Goal: Book appointment/travel/reservation

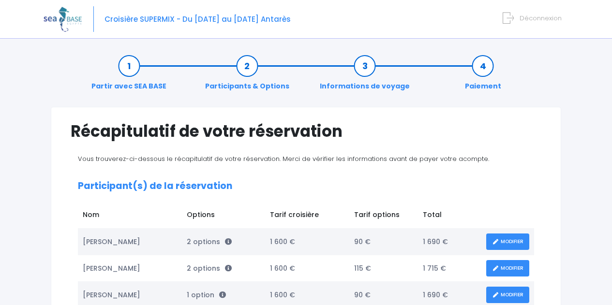
scroll to position [135, 0]
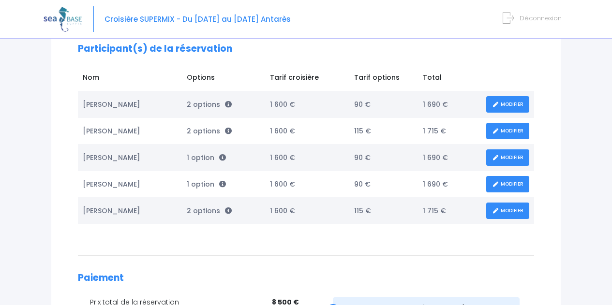
click at [510, 133] on link "MODIFIER" at bounding box center [507, 131] width 43 height 17
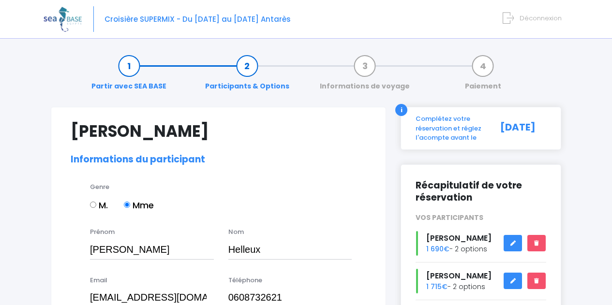
select select "PADI Advanced OW diver"
select select "40/41"
select select "ML"
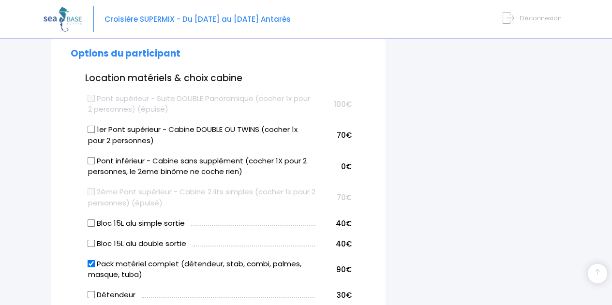
scroll to position [532, 0]
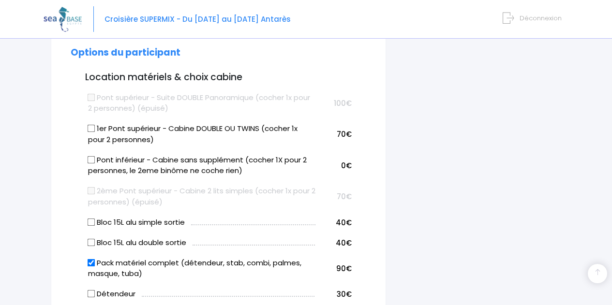
click at [89, 161] on input "Pont inférieur - Cabine sans supplément (cocher 1X pour 2 personnes, le 2eme bi…" at bounding box center [91, 160] width 8 height 8
checkbox input "true"
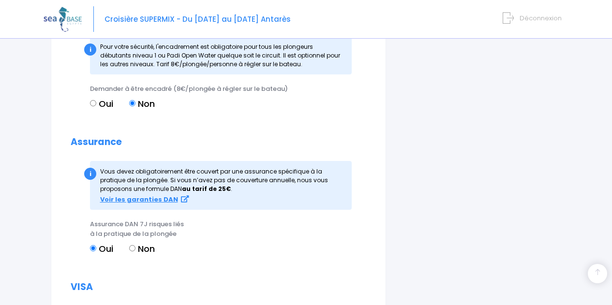
click at [134, 249] on input "Non" at bounding box center [132, 248] width 6 height 6
radio input "true"
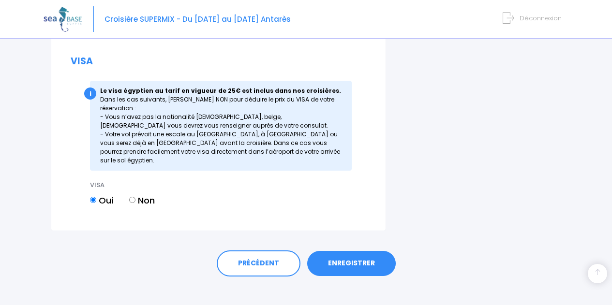
scroll to position [1361, 0]
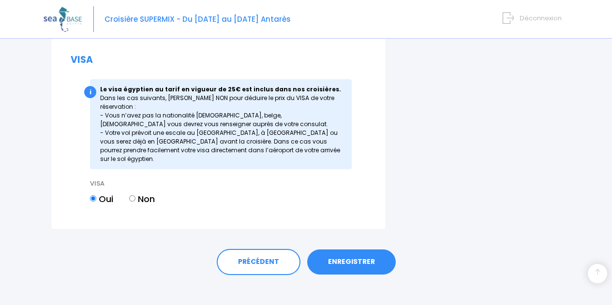
click at [345, 254] on link "ENREGISTRER" at bounding box center [351, 262] width 89 height 25
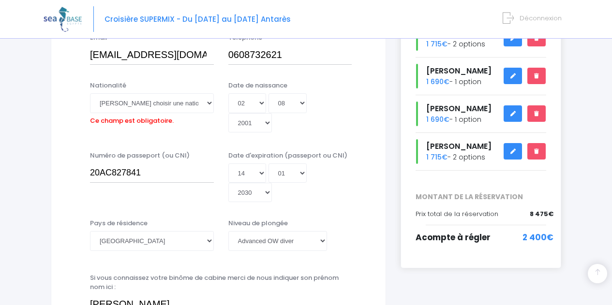
scroll to position [243, 0]
click at [122, 99] on select "Veuillez choisir une nationalité Afghane Albanaise Algerienne Allemande America…" at bounding box center [152, 102] width 124 height 19
select select "Française"
click at [90, 93] on select "Veuillez choisir une nationalité Afghane Albanaise Algerienne Allemande America…" at bounding box center [152, 102] width 124 height 19
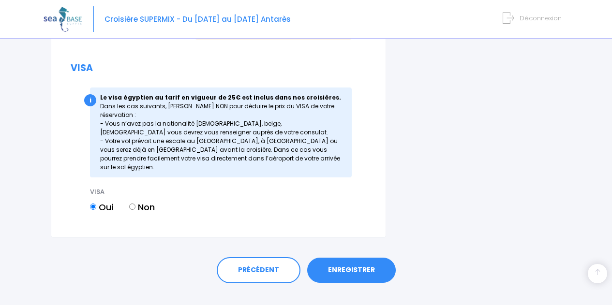
scroll to position [1361, 0]
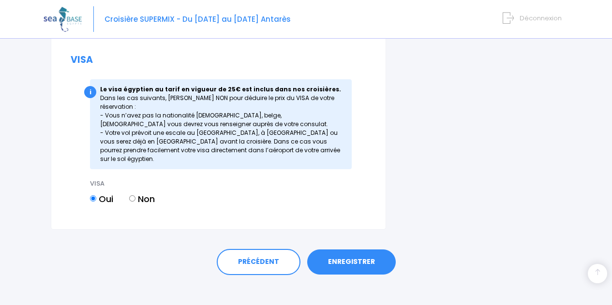
click at [354, 251] on link "ENREGISTRER" at bounding box center [351, 262] width 89 height 25
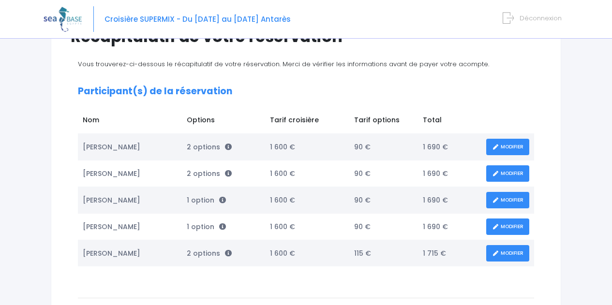
scroll to position [95, 0]
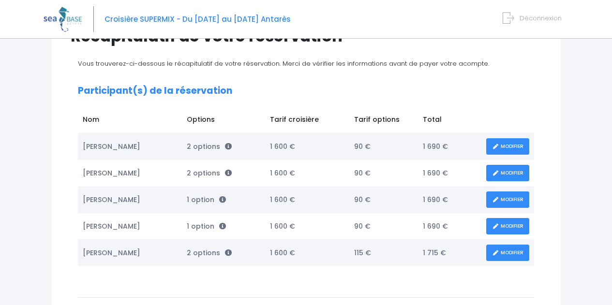
click at [500, 252] on link "MODIFIER" at bounding box center [507, 253] width 43 height 17
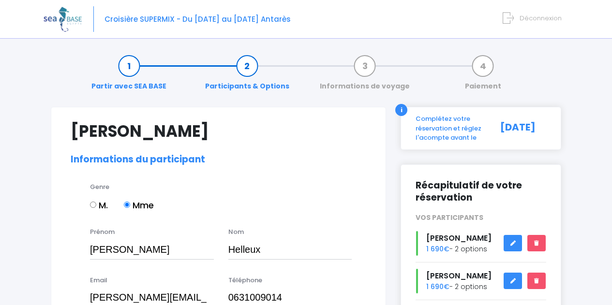
select select "N2"
select select "40/41"
select select "ML"
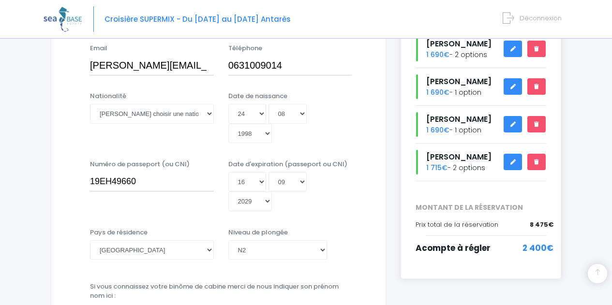
scroll to position [233, 0]
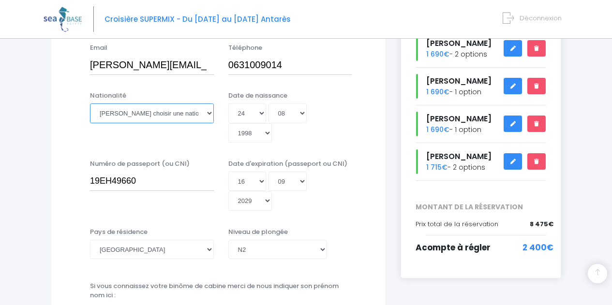
click at [209, 115] on select "Veuillez choisir une nationalité Afghane Albanaise Algerienne Allemande America…" at bounding box center [152, 113] width 124 height 19
select select "Française"
click at [90, 104] on select "Veuillez choisir une nationalité Afghane Albanaise Algerienne Allemande America…" at bounding box center [152, 113] width 124 height 19
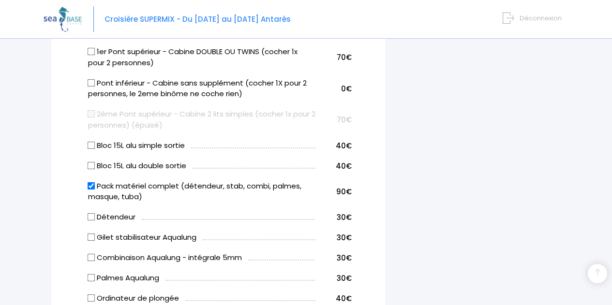
scroll to position [609, 0]
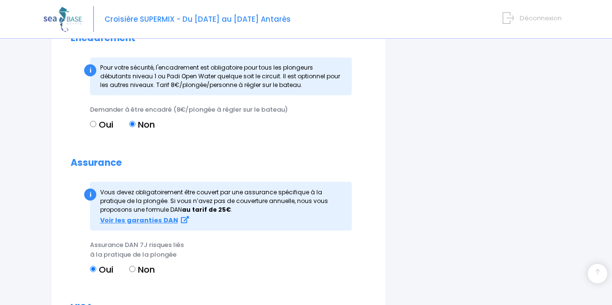
click at [131, 268] on input "Non" at bounding box center [132, 269] width 6 height 6
radio input "true"
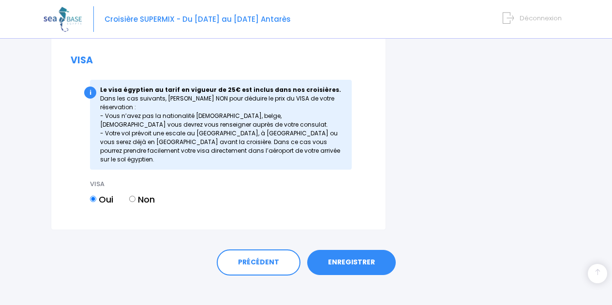
scroll to position [1361, 0]
click at [344, 254] on link "ENREGISTRER" at bounding box center [351, 262] width 89 height 25
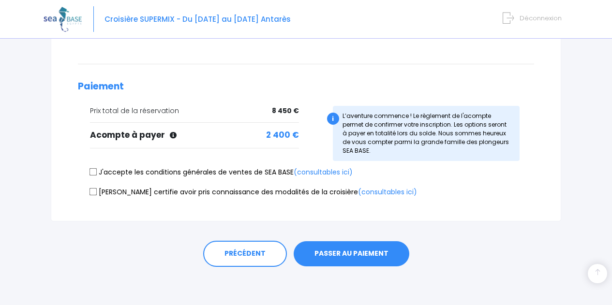
scroll to position [329, 0]
click at [95, 173] on input "J'accepte les conditions générales de ventes de SEA BASE (consultables ici)" at bounding box center [94, 172] width 8 height 8
checkbox input "true"
click at [92, 194] on input "Je certifie avoir pris connaissance des modalités de la croisière (consultables…" at bounding box center [94, 192] width 8 height 8
checkbox input "true"
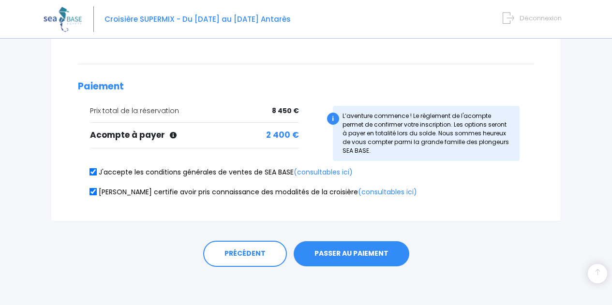
click at [347, 254] on button "PASSER AU PAIEMENT" at bounding box center [352, 253] width 116 height 25
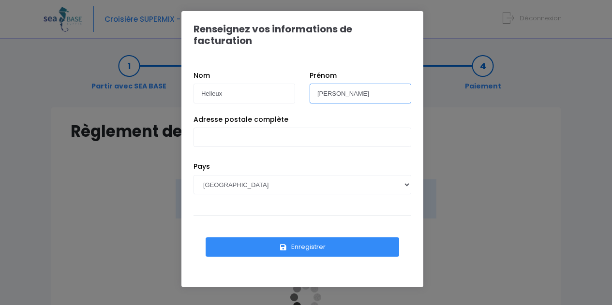
drag, startPoint x: 361, startPoint y: 82, endPoint x: 317, endPoint y: 84, distance: 43.6
click at [317, 84] on input "[PERSON_NAME]" at bounding box center [361, 93] width 102 height 19
type input "Emmanuelle"
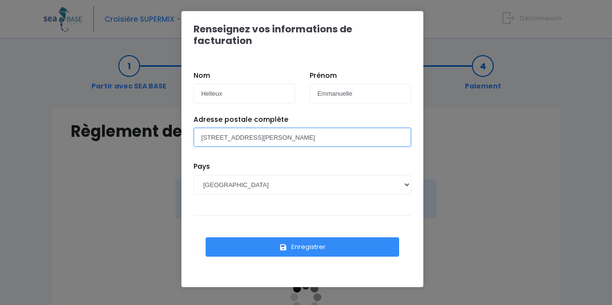
click at [292, 128] on input "[STREET_ADDRESS][PERSON_NAME]" at bounding box center [303, 137] width 218 height 19
type input "[STREET_ADDRESS][PERSON_NAME]"
click at [301, 238] on button "Enregistrer" at bounding box center [303, 247] width 194 height 19
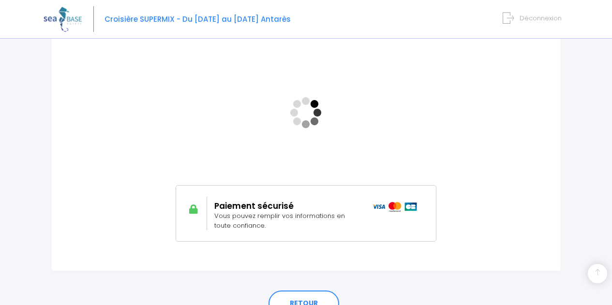
scroll to position [185, 0]
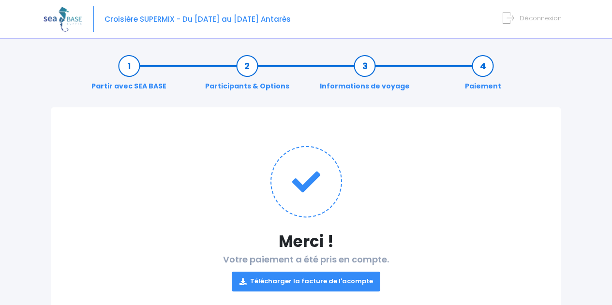
click at [298, 284] on link "Télécharger la facture de l'acompte" at bounding box center [306, 281] width 149 height 19
